Goal: Transaction & Acquisition: Book appointment/travel/reservation

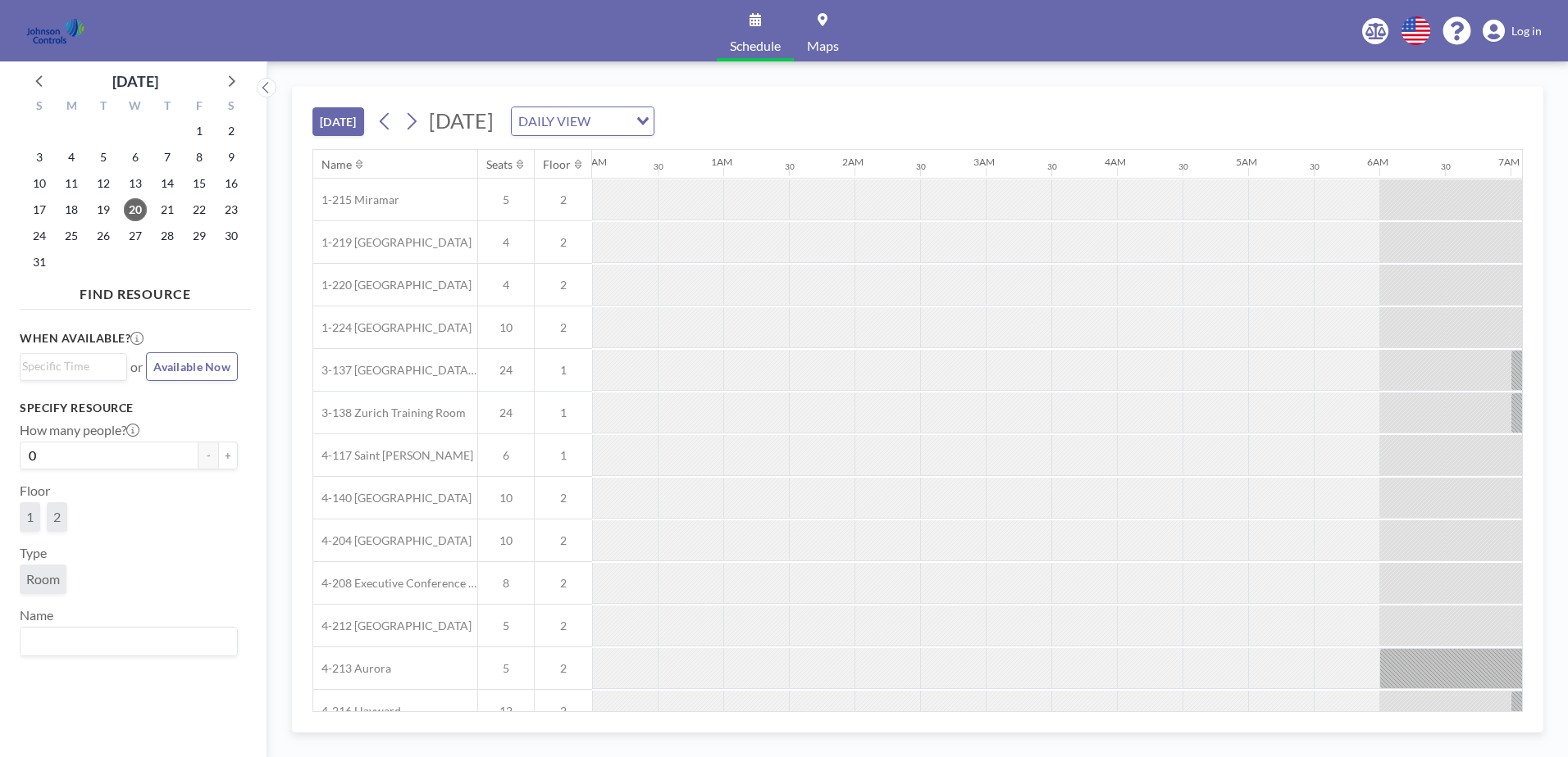
scroll to position [0, 1771]
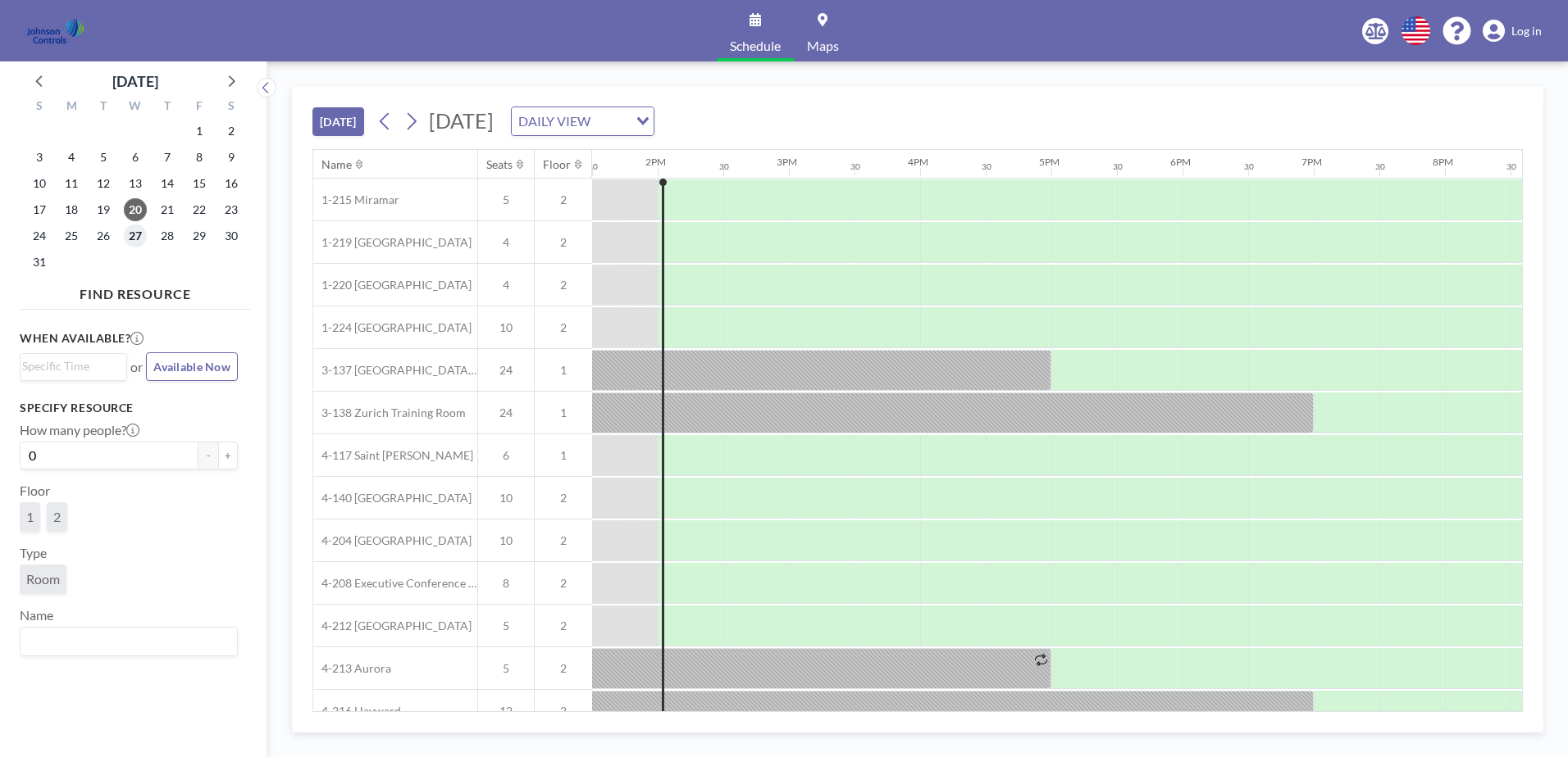
click at [130, 236] on span "27" at bounding box center [135, 236] width 23 height 23
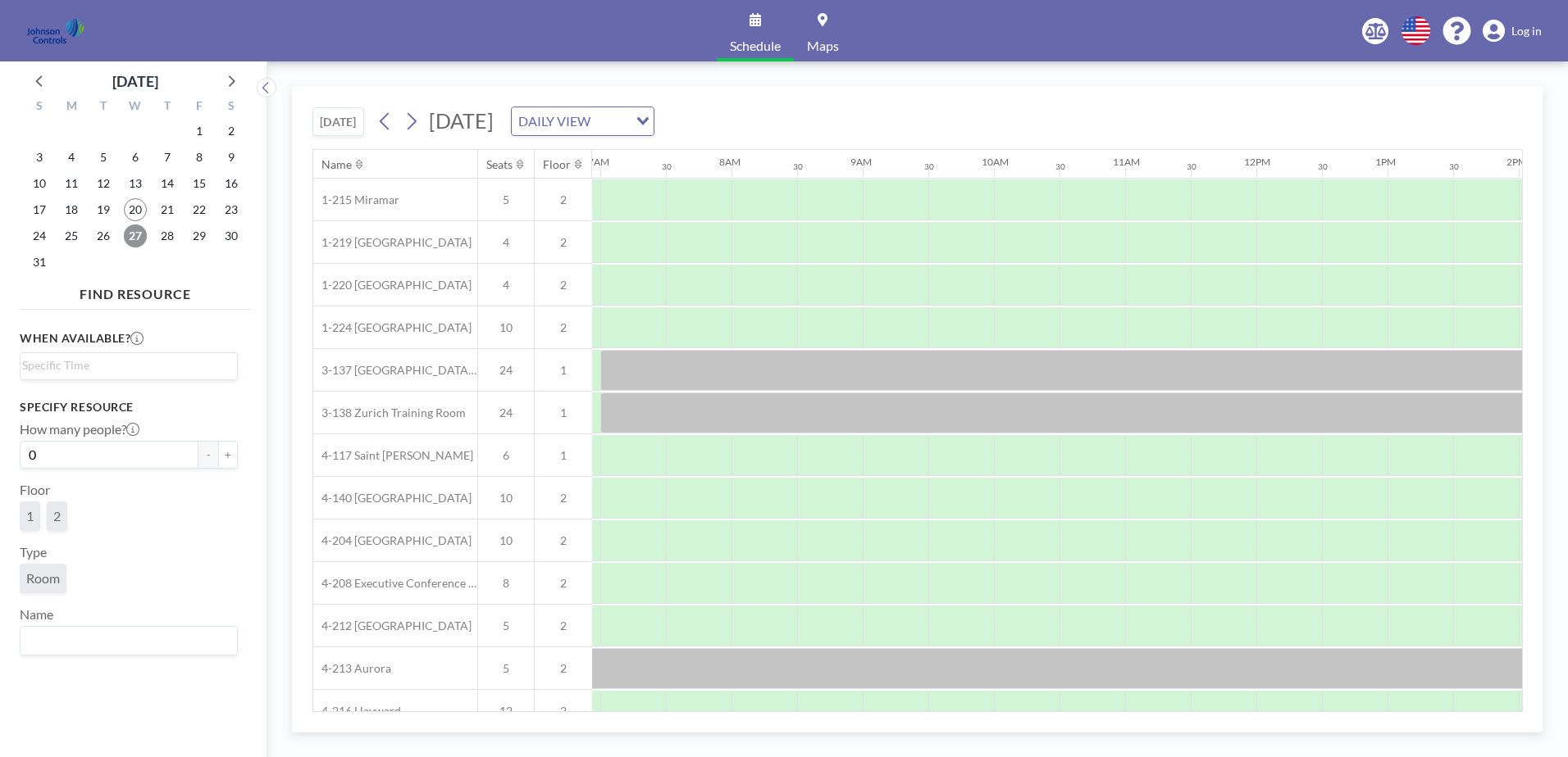
scroll to position [0, 984]
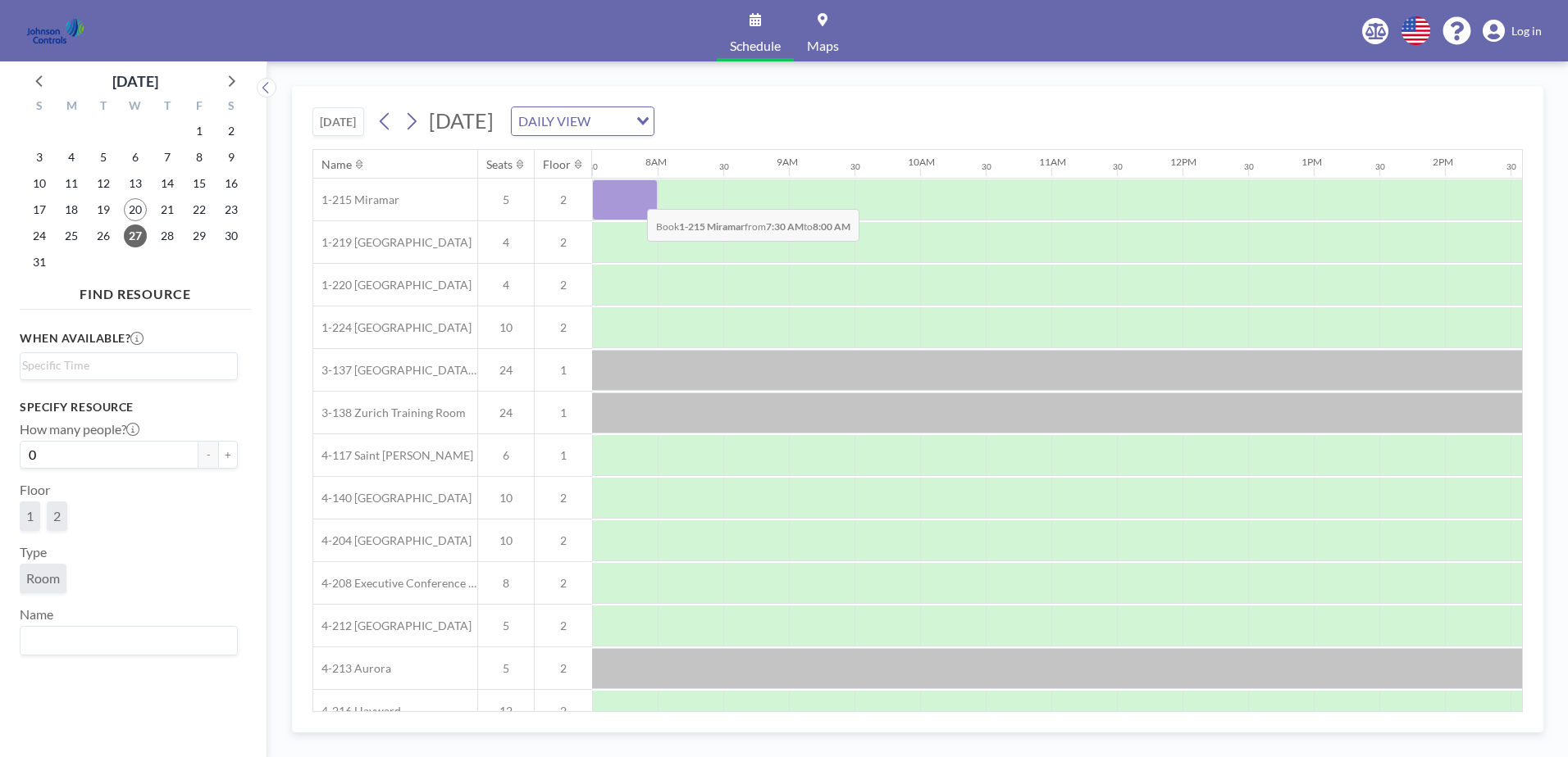
click at [634, 197] on div at bounding box center [625, 200] width 65 height 41
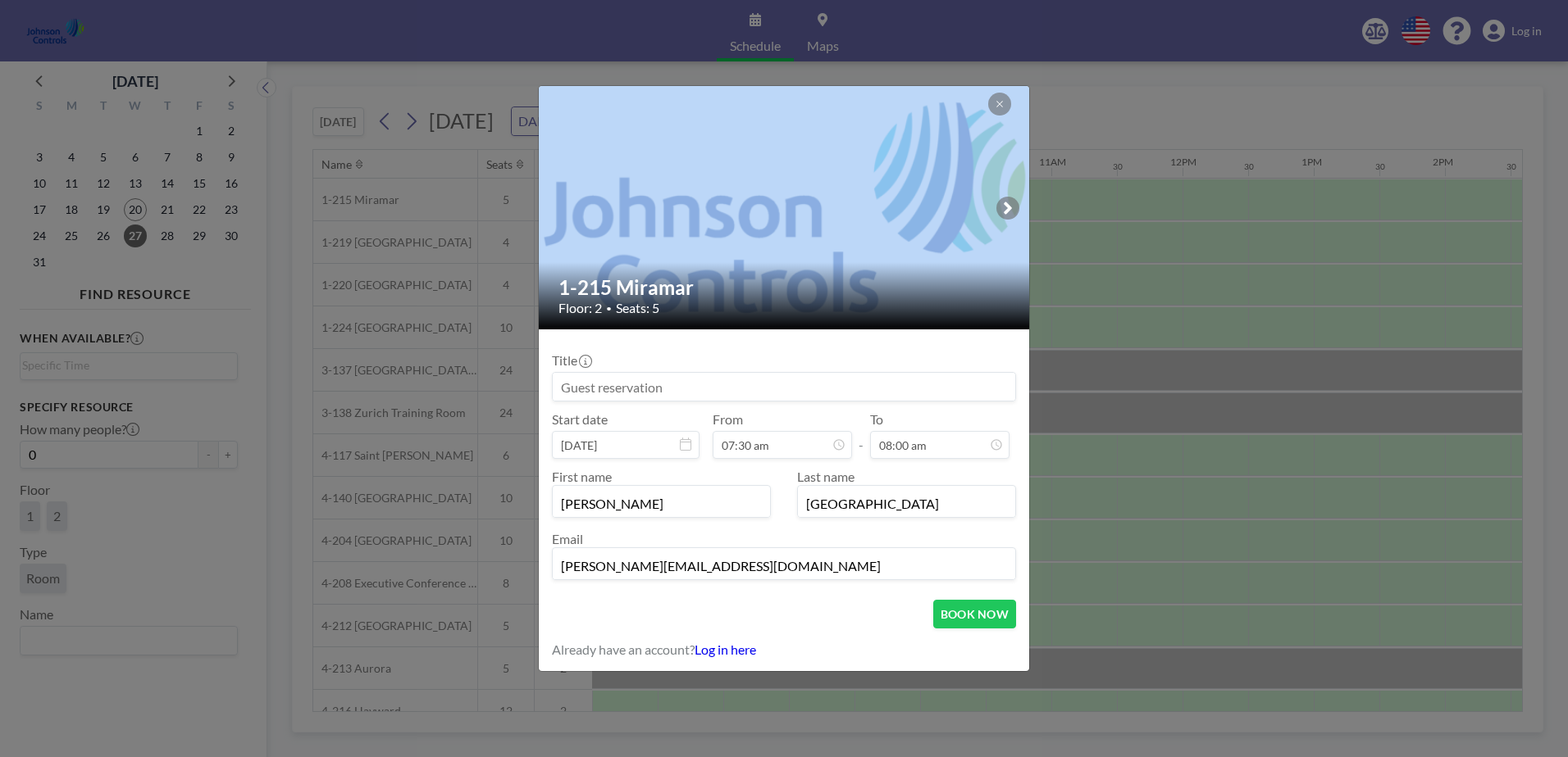
click at [634, 197] on div at bounding box center [784, 207] width 492 height 244
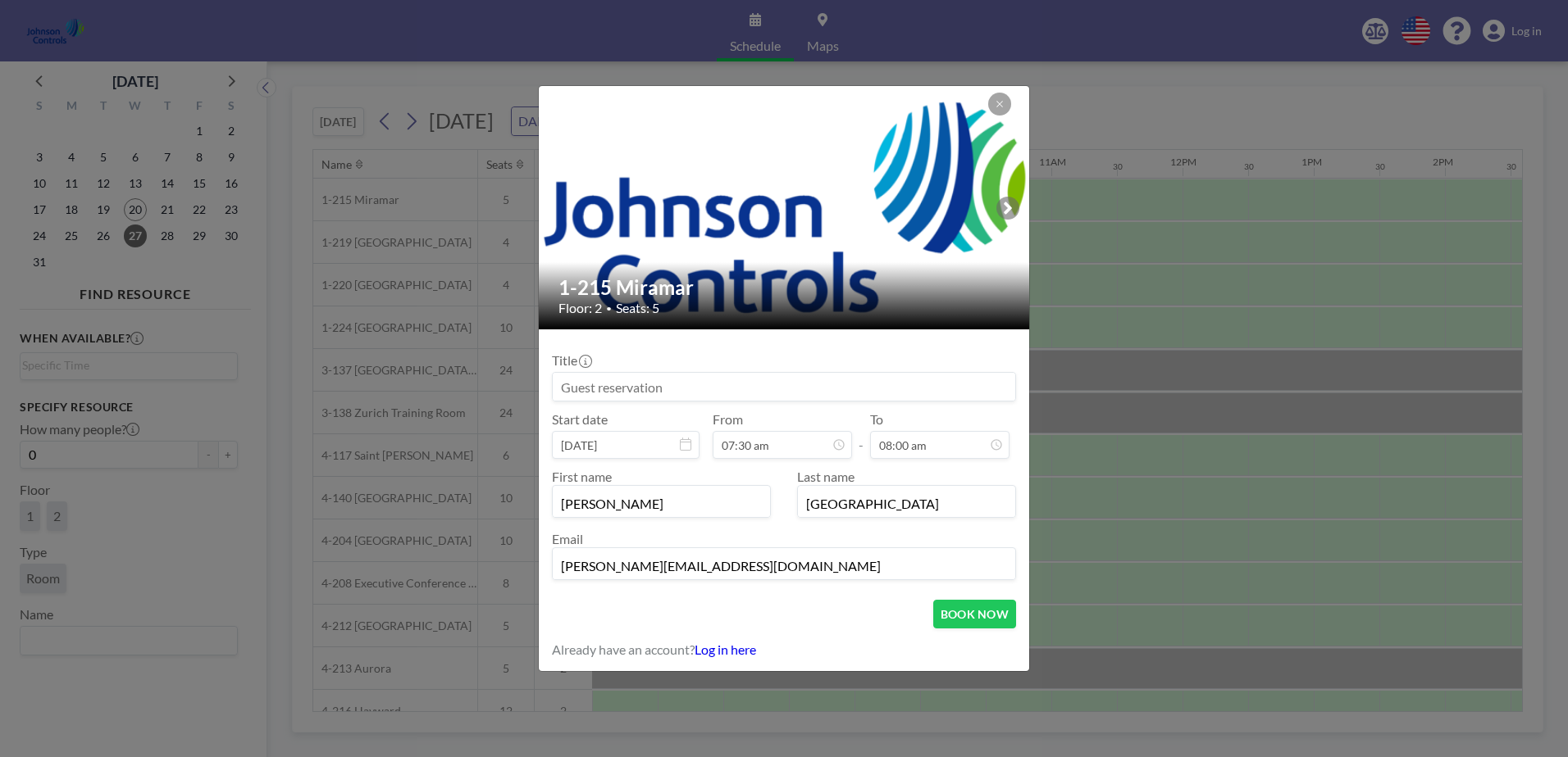
click at [570, 384] on input at bounding box center [784, 386] width 462 height 28
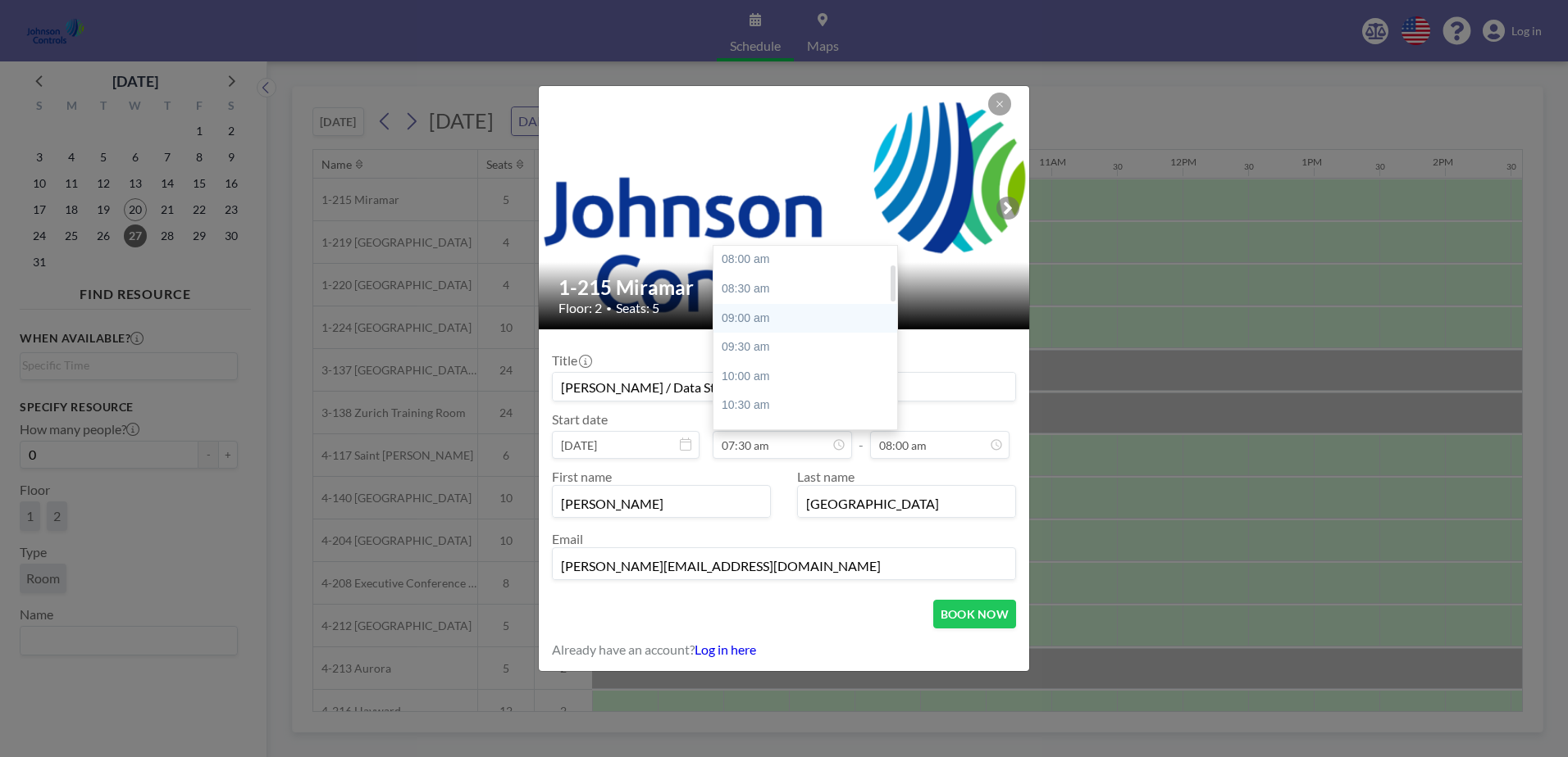
scroll to position [88, 0]
type input "[PERSON_NAME] / Data Stewards"
click at [756, 342] on div "09:00 am" at bounding box center [809, 348] width 191 height 30
type input "09:00 am"
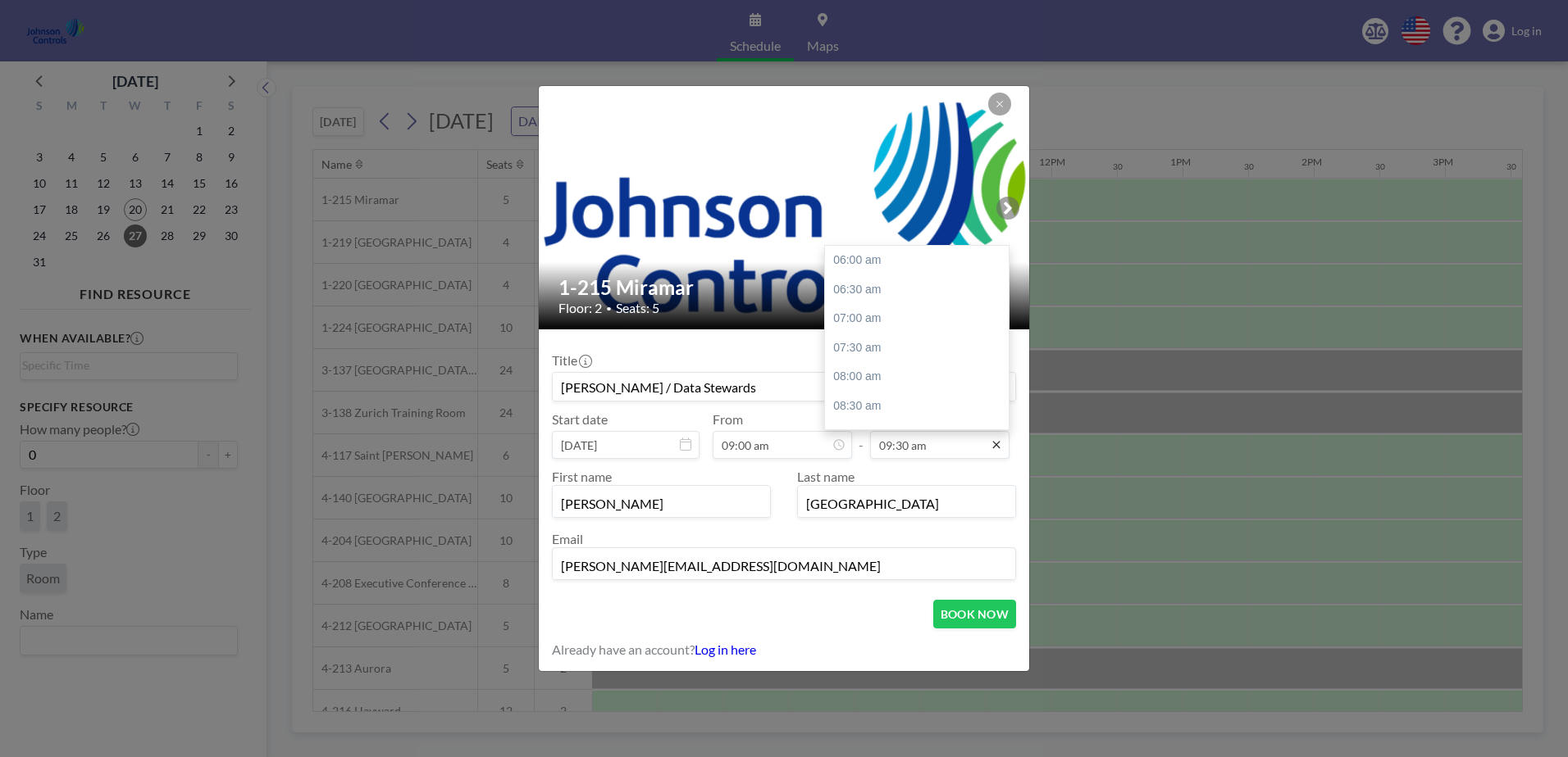
scroll to position [204, 0]
click at [883, 287] on div "10:00 am" at bounding box center [920, 290] width 191 height 30
type input "10:00 am"
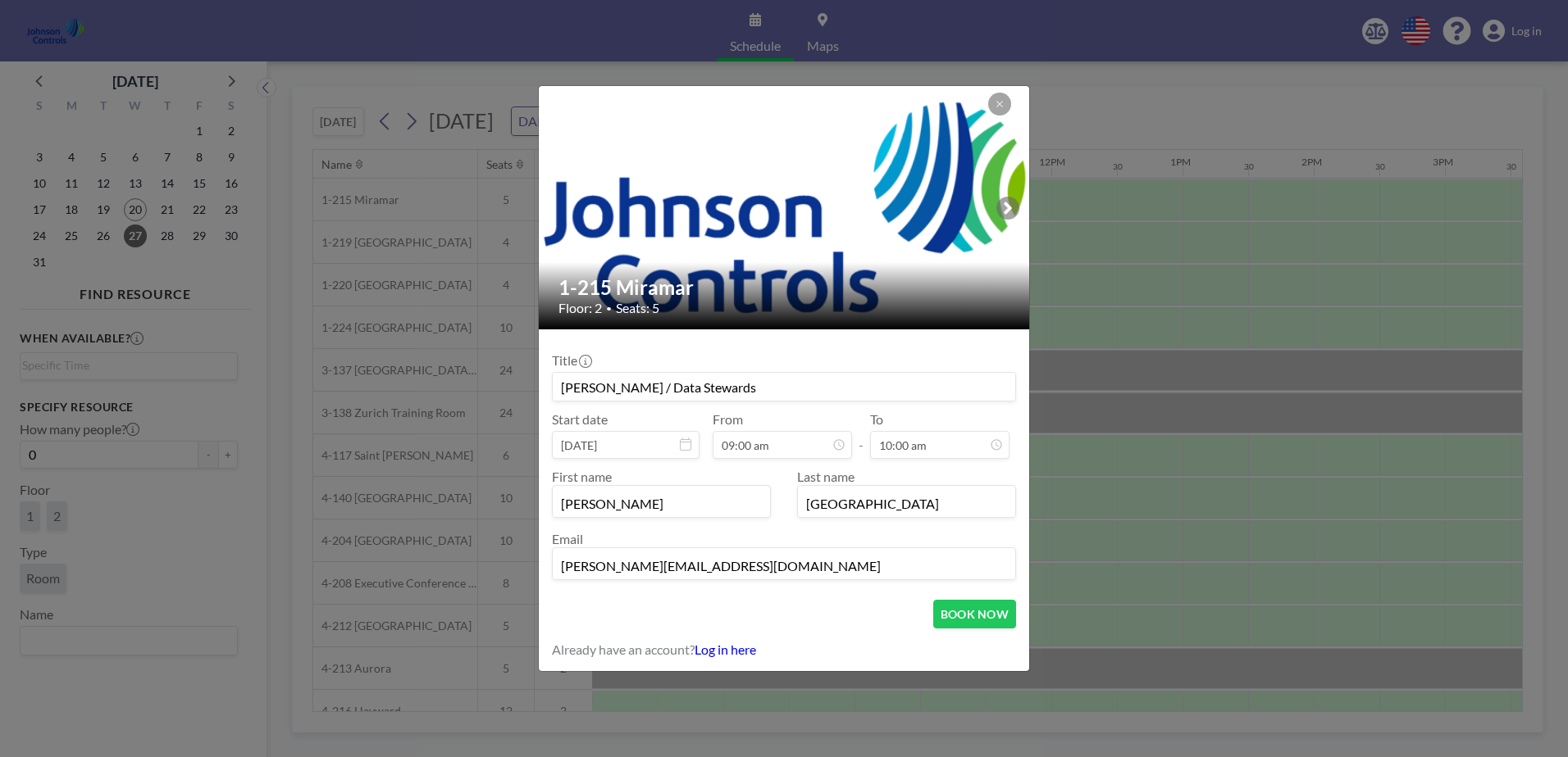
scroll to position [175, 0]
click at [615, 502] on input "[PERSON_NAME]" at bounding box center [661, 503] width 218 height 28
type input "S"
type input "[PERSON_NAME]"
click at [895, 512] on input "[GEOGRAPHIC_DATA]" at bounding box center [906, 503] width 218 height 28
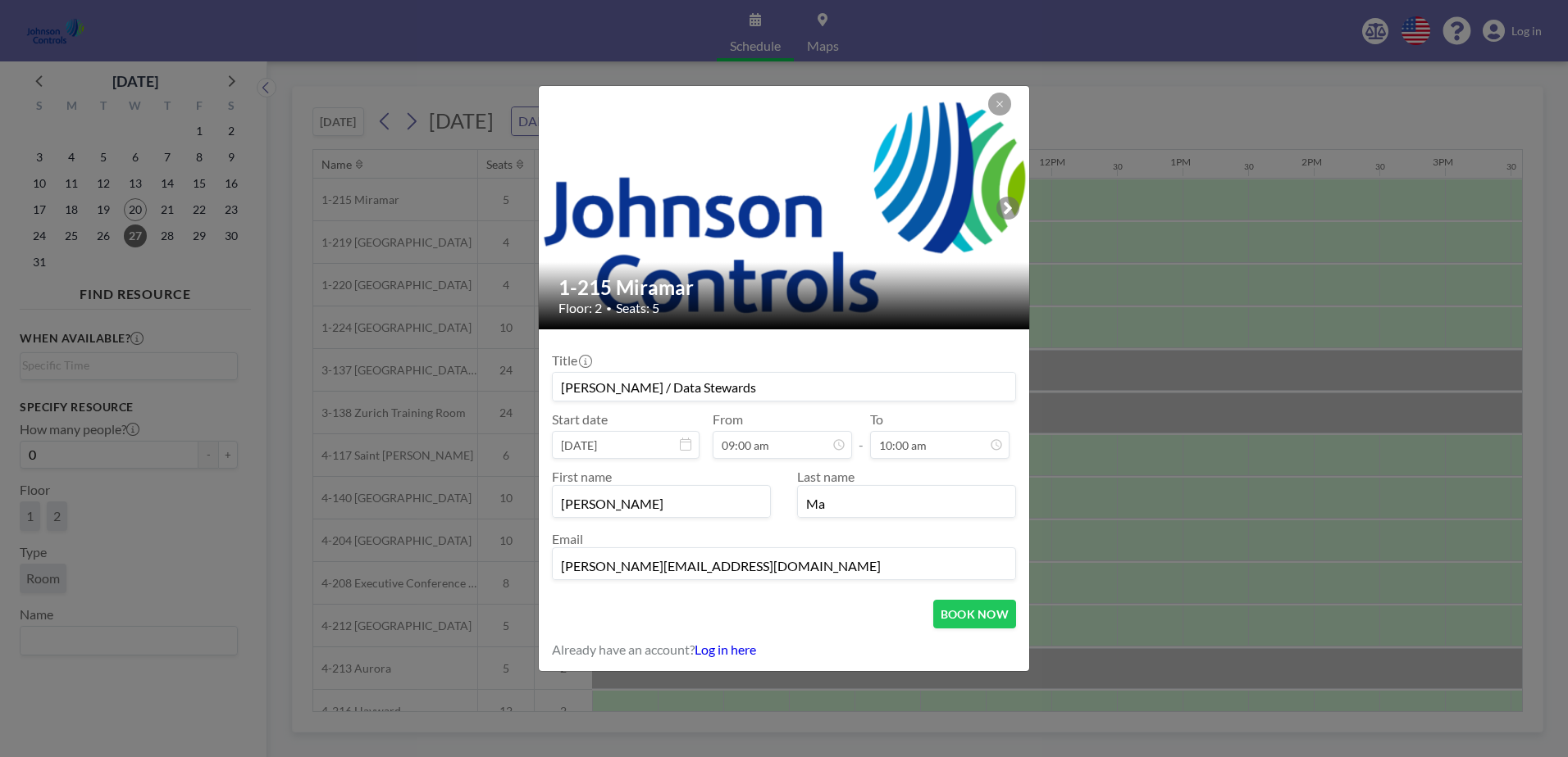
type input "M"
type input "[PERSON_NAME]"
click at [709, 566] on input "[PERSON_NAME][EMAIL_ADDRESS][DOMAIN_NAME]" at bounding box center [784, 566] width 462 height 28
type input "s"
type input "[PERSON_NAME][EMAIL_ADDRESS][PERSON_NAME][DOMAIN_NAME]"
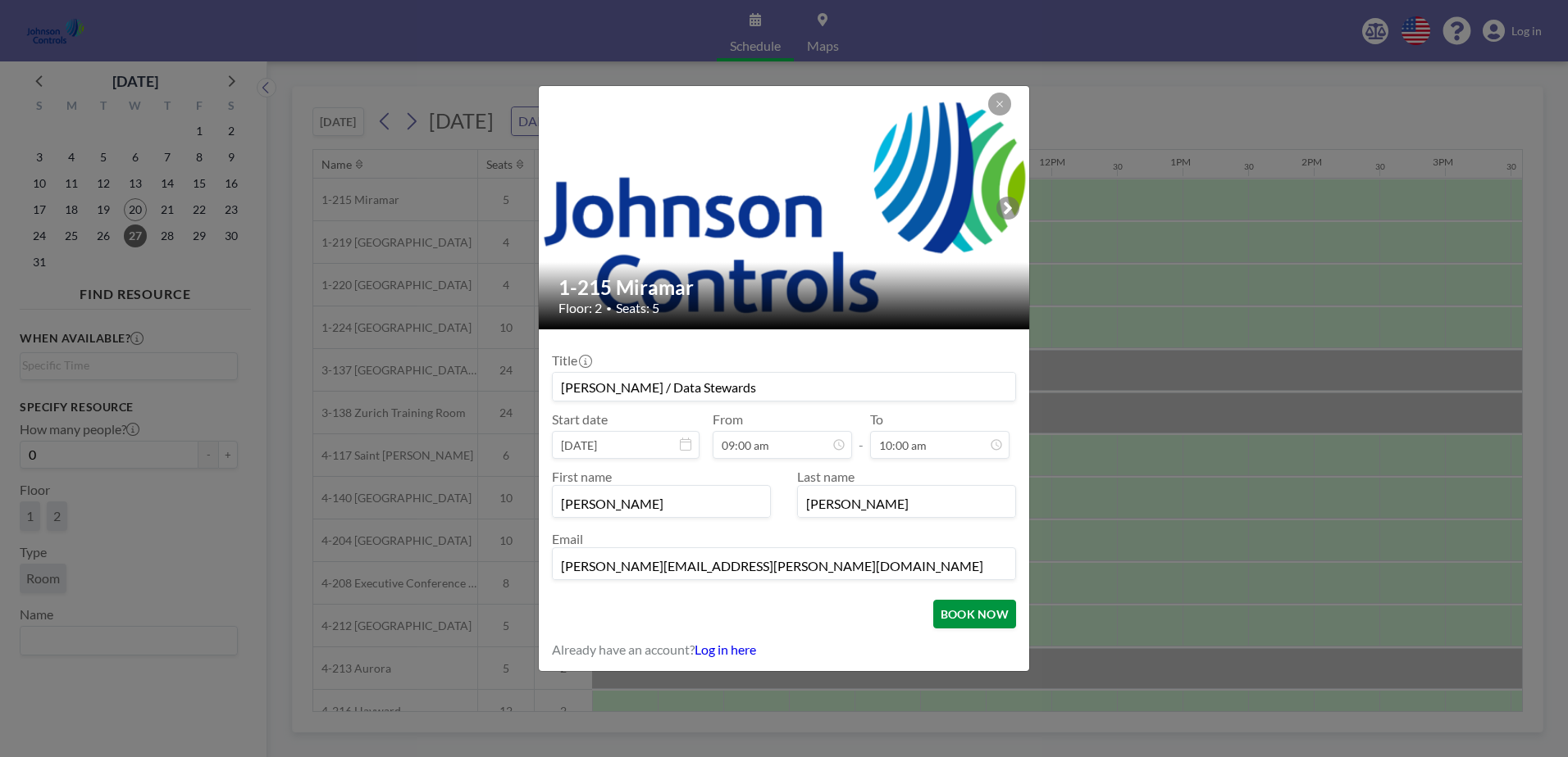
click at [973, 614] on button "BOOK NOW" at bounding box center [974, 614] width 83 height 29
